Goal: Information Seeking & Learning: Learn about a topic

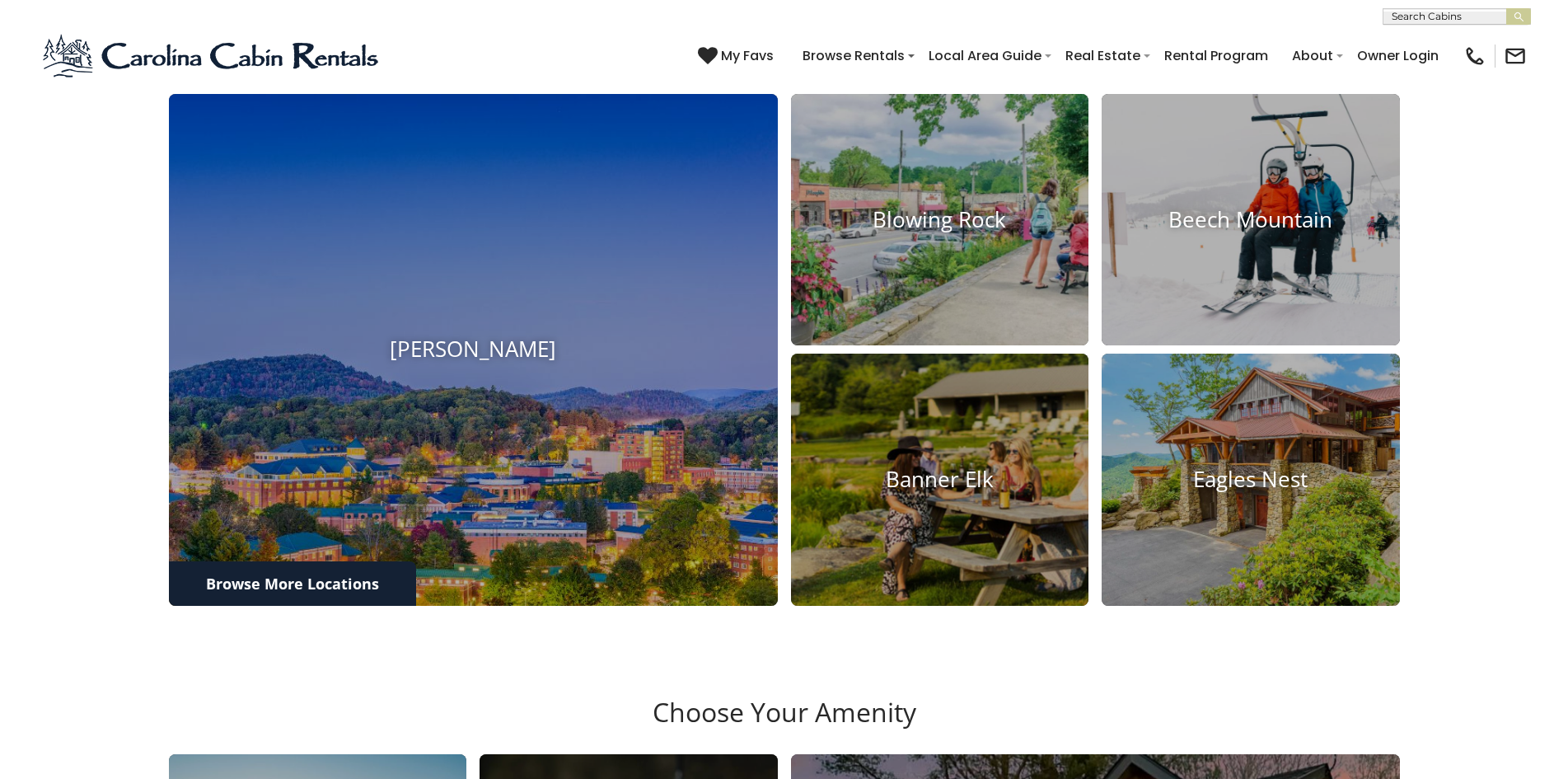
scroll to position [982, 0]
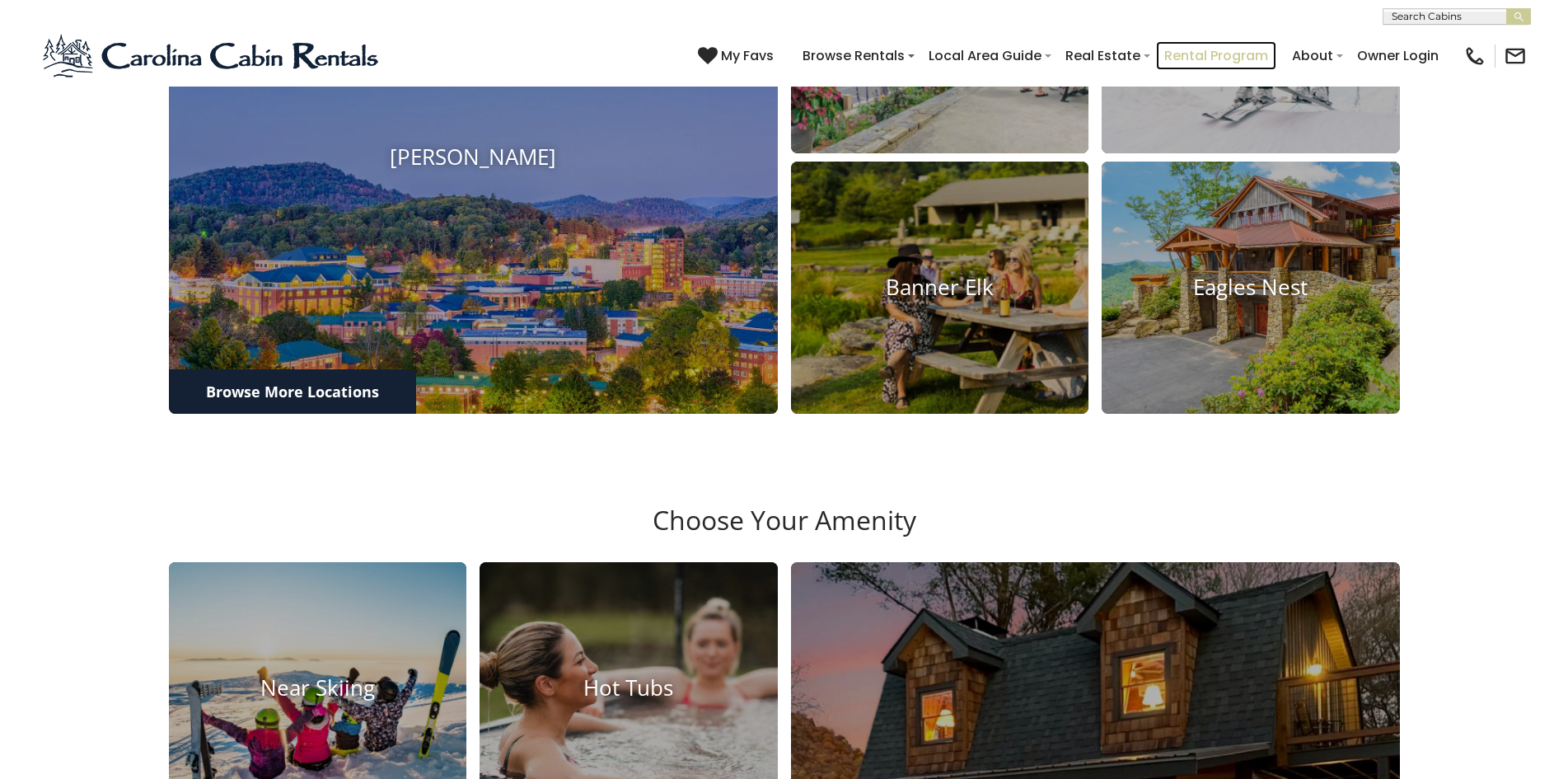
click at [1184, 50] on link "Rental Program" at bounding box center [1216, 55] width 120 height 29
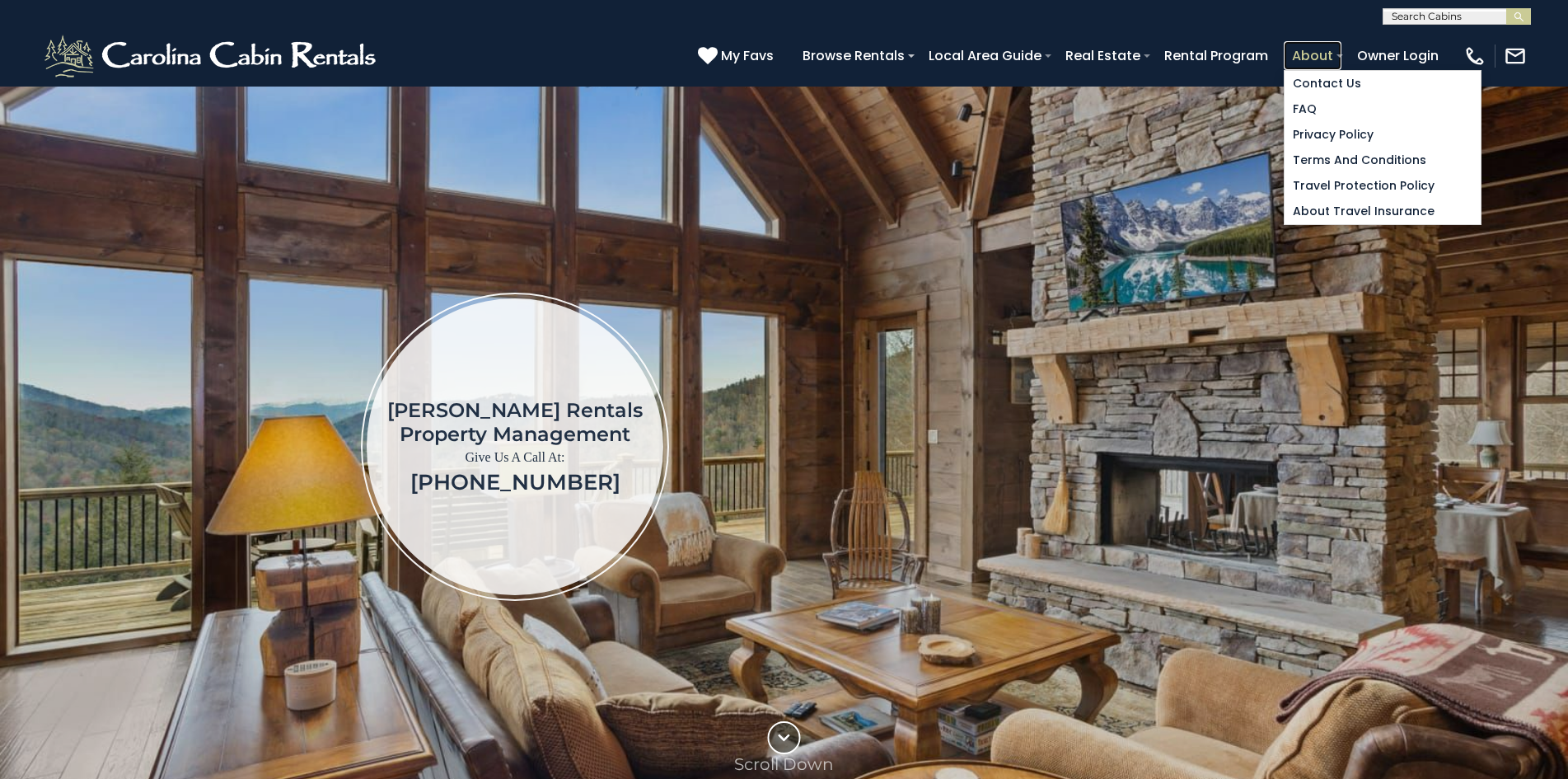
click at [1292, 50] on link "About" at bounding box center [1312, 55] width 58 height 29
